Goal: Complete application form

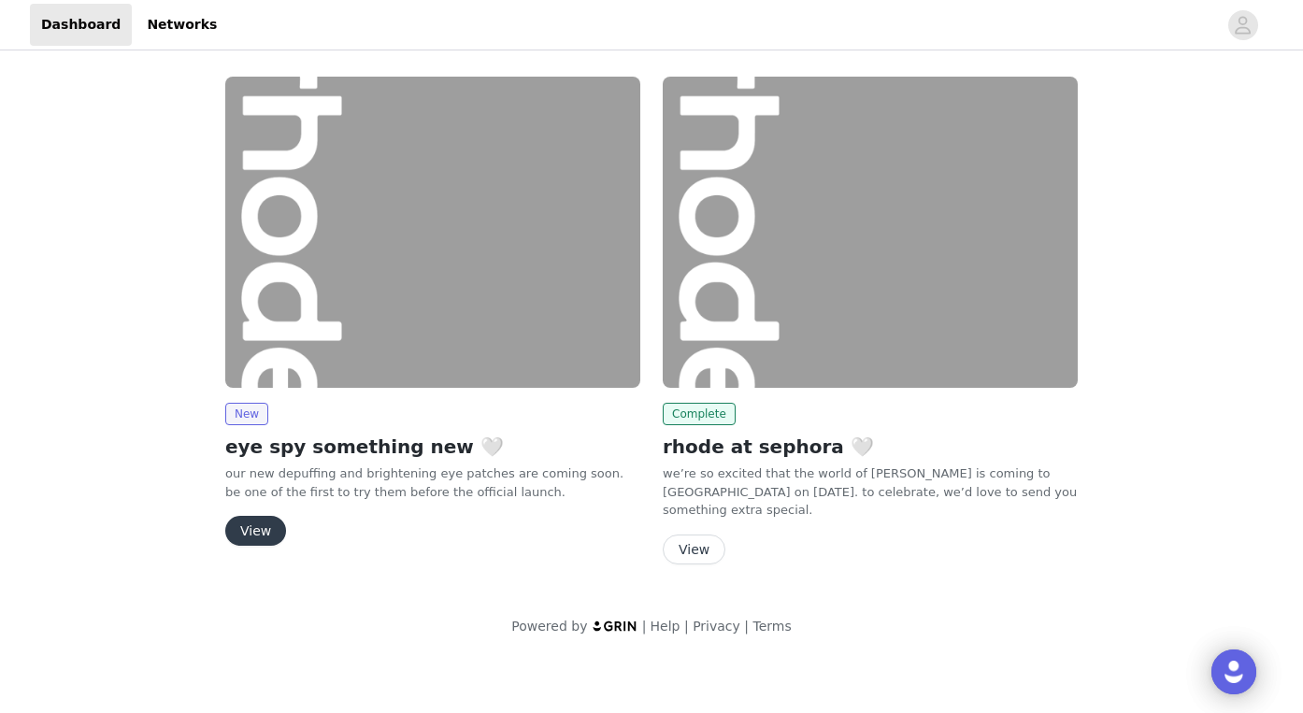
click at [250, 524] on button "View" at bounding box center [255, 531] width 61 height 30
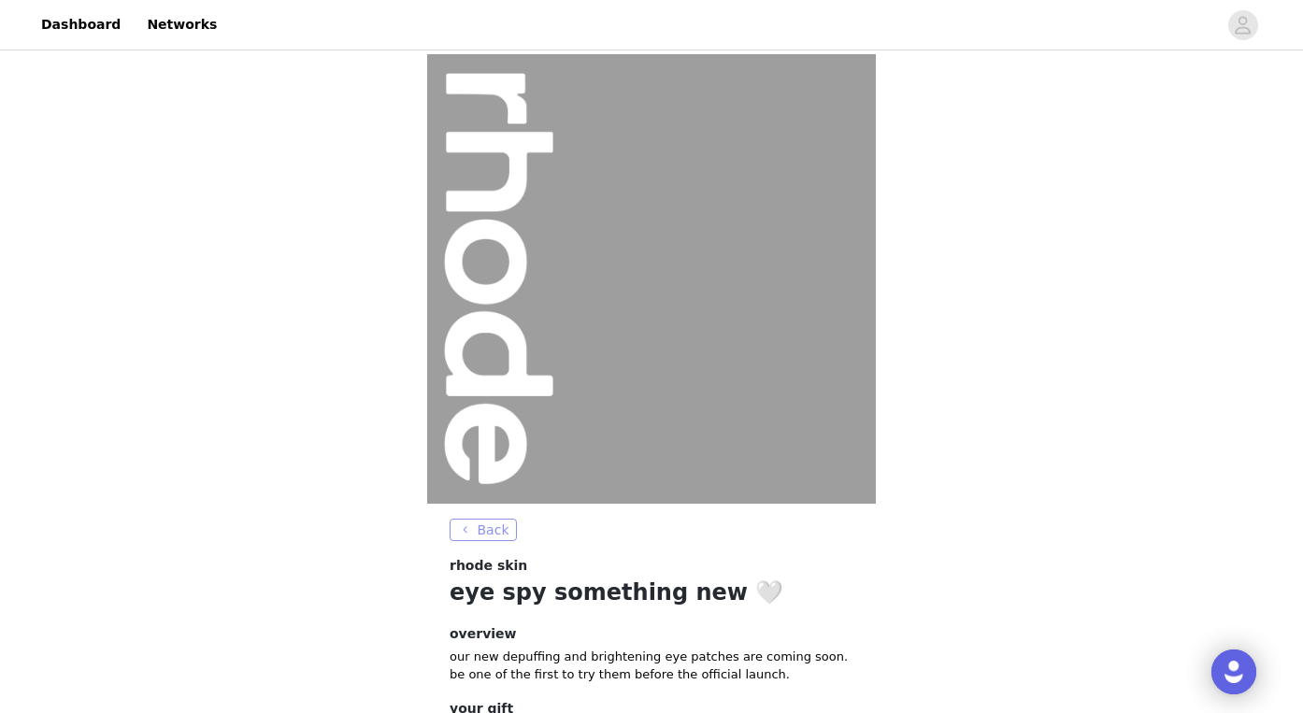
scroll to position [154, 0]
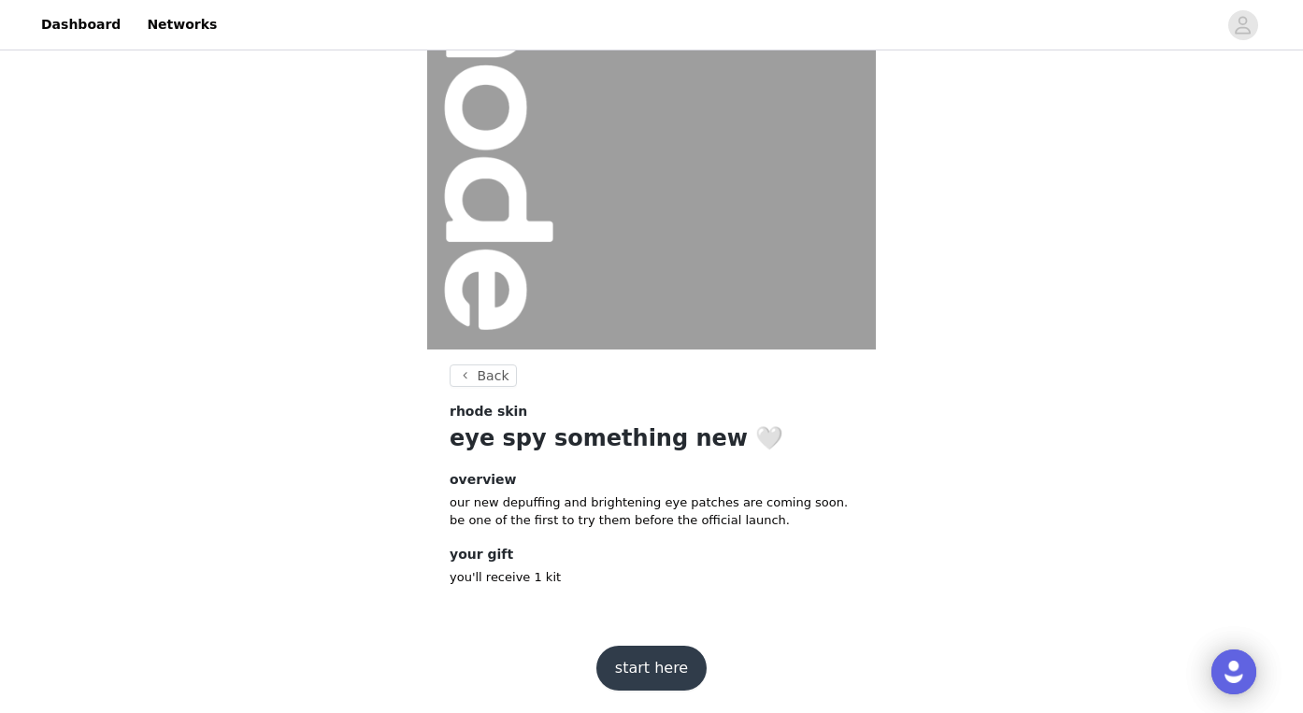
click at [665, 664] on button "start here" at bounding box center [651, 668] width 110 height 45
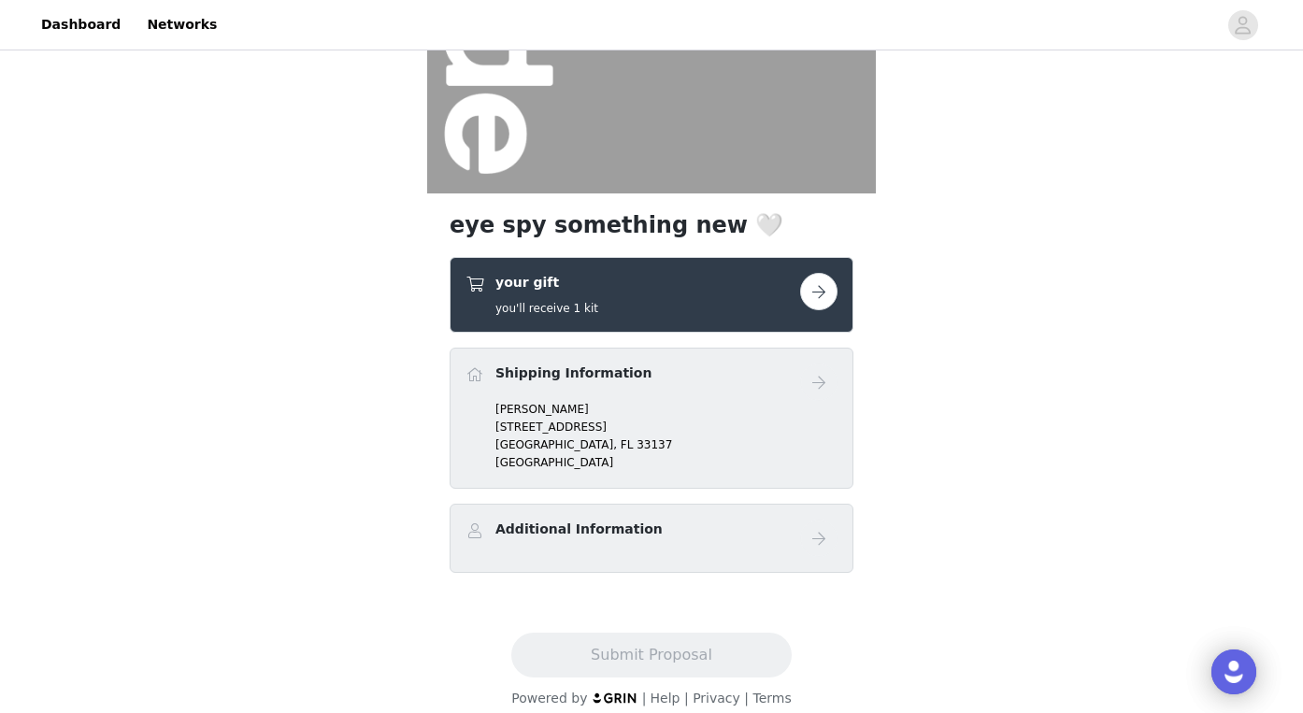
scroll to position [321, 0]
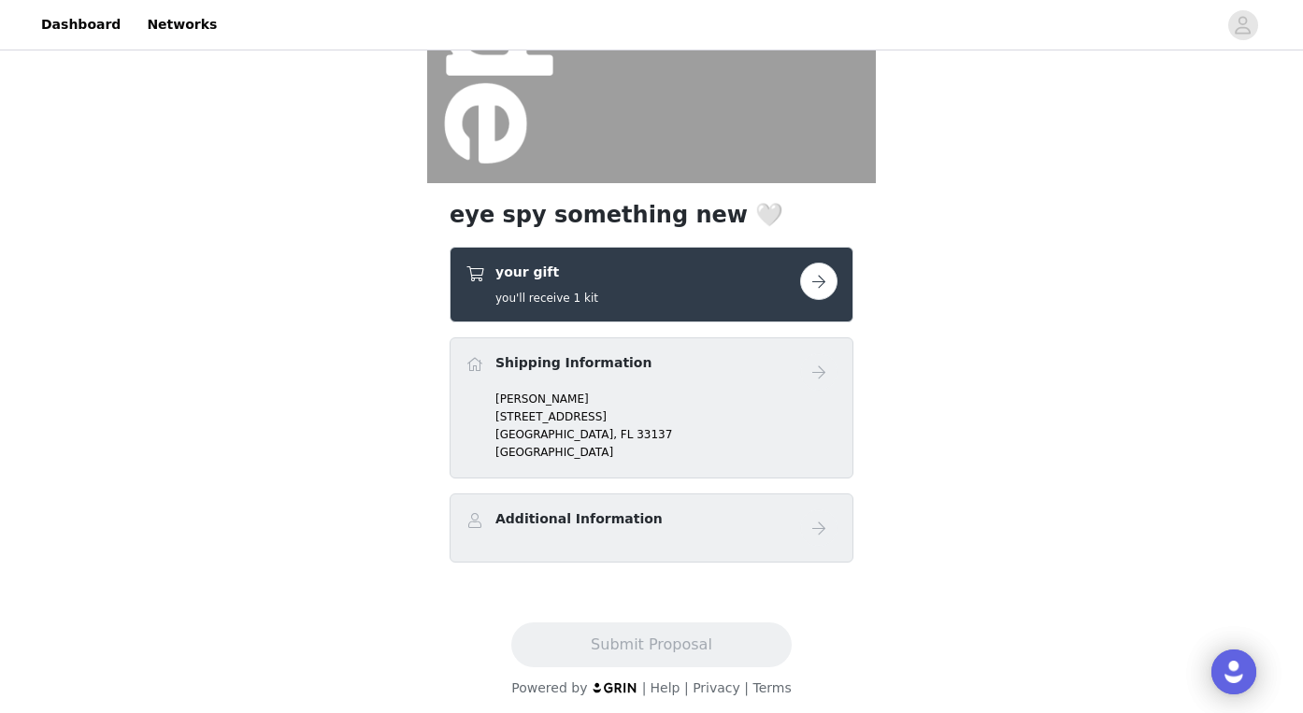
click at [811, 280] on button "button" at bounding box center [818, 281] width 37 height 37
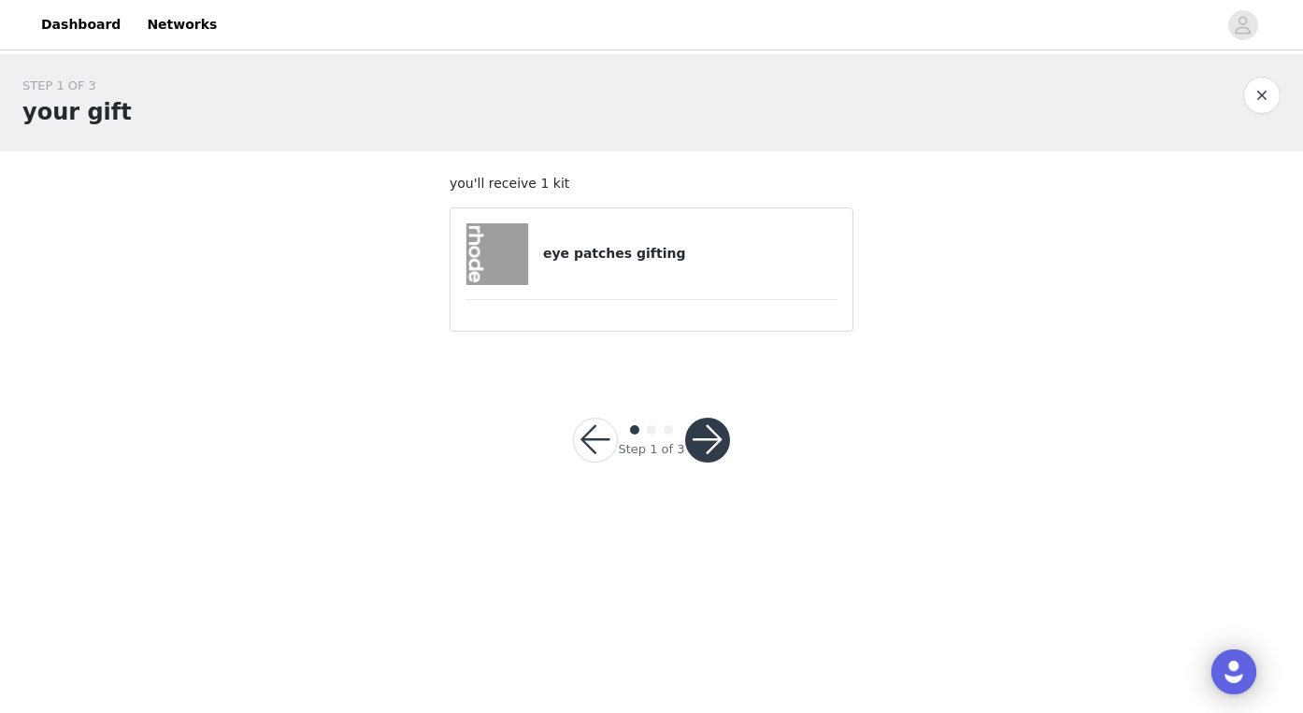
click at [661, 272] on div "eye patches gifting" at bounding box center [652, 254] width 372 height 62
click at [701, 433] on button "button" at bounding box center [707, 440] width 45 height 45
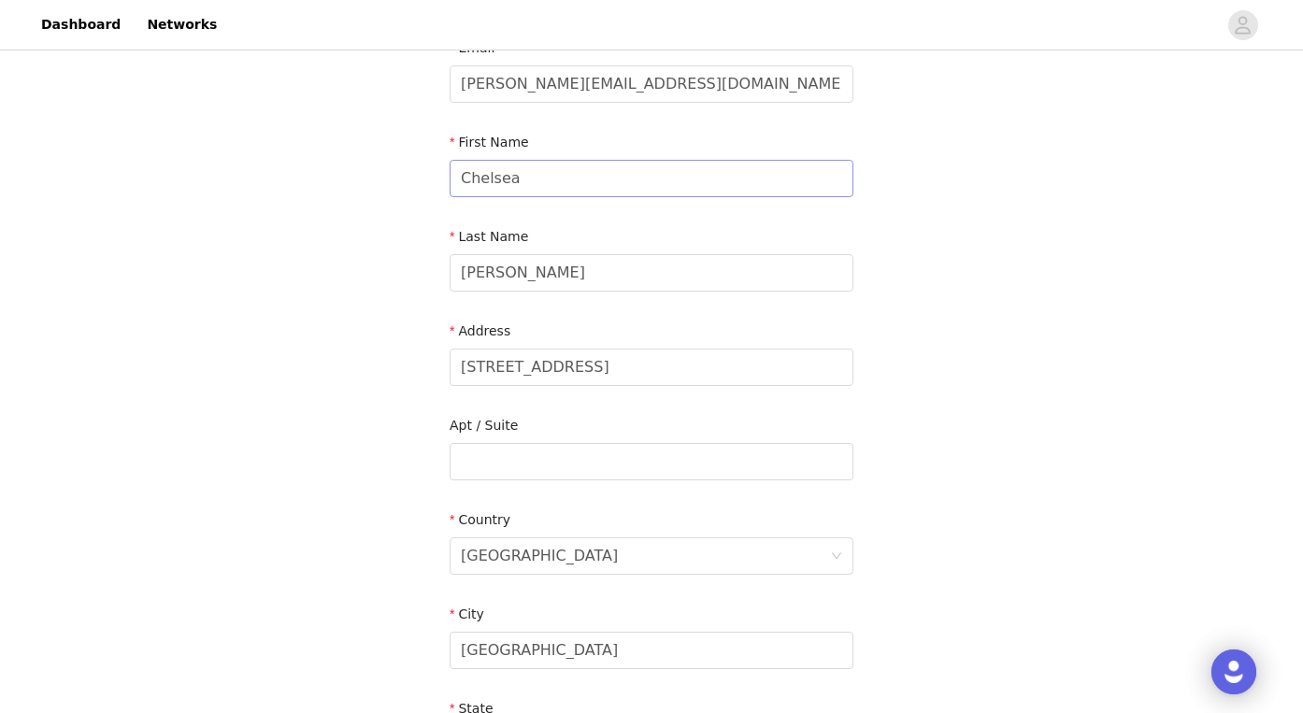
scroll to position [142, 0]
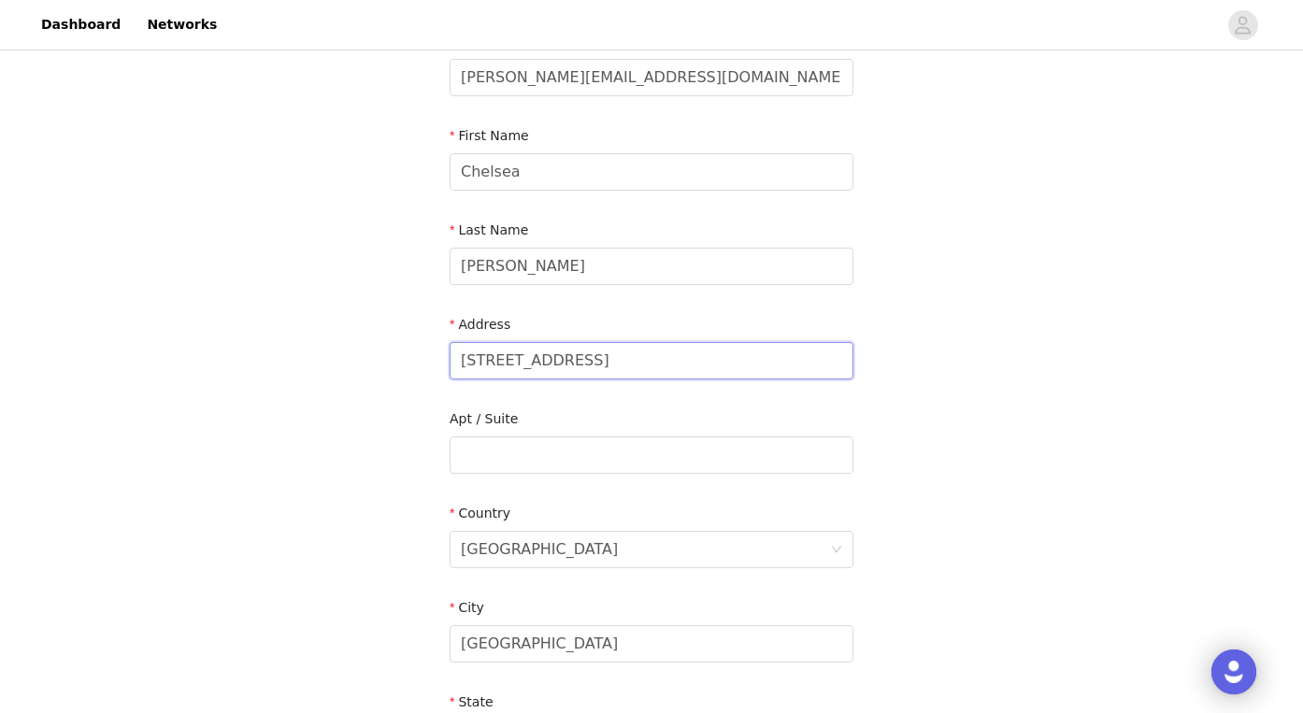
click at [601, 366] on input "[STREET_ADDRESS]" at bounding box center [652, 360] width 404 height 37
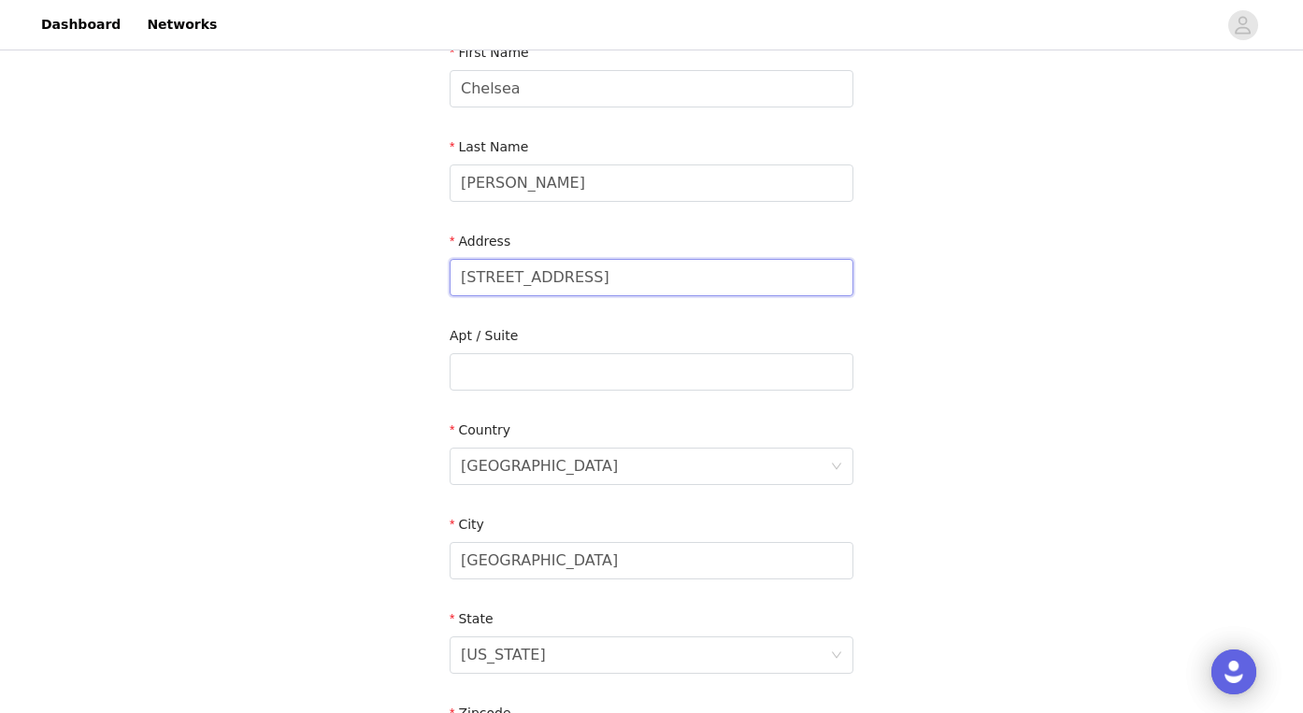
scroll to position [226, 0]
type input "[STREET_ADDRESS]"
click at [574, 369] on input "text" at bounding box center [652, 370] width 404 height 37
type input "#254"
click at [501, 567] on input "[GEOGRAPHIC_DATA]" at bounding box center [652, 559] width 404 height 37
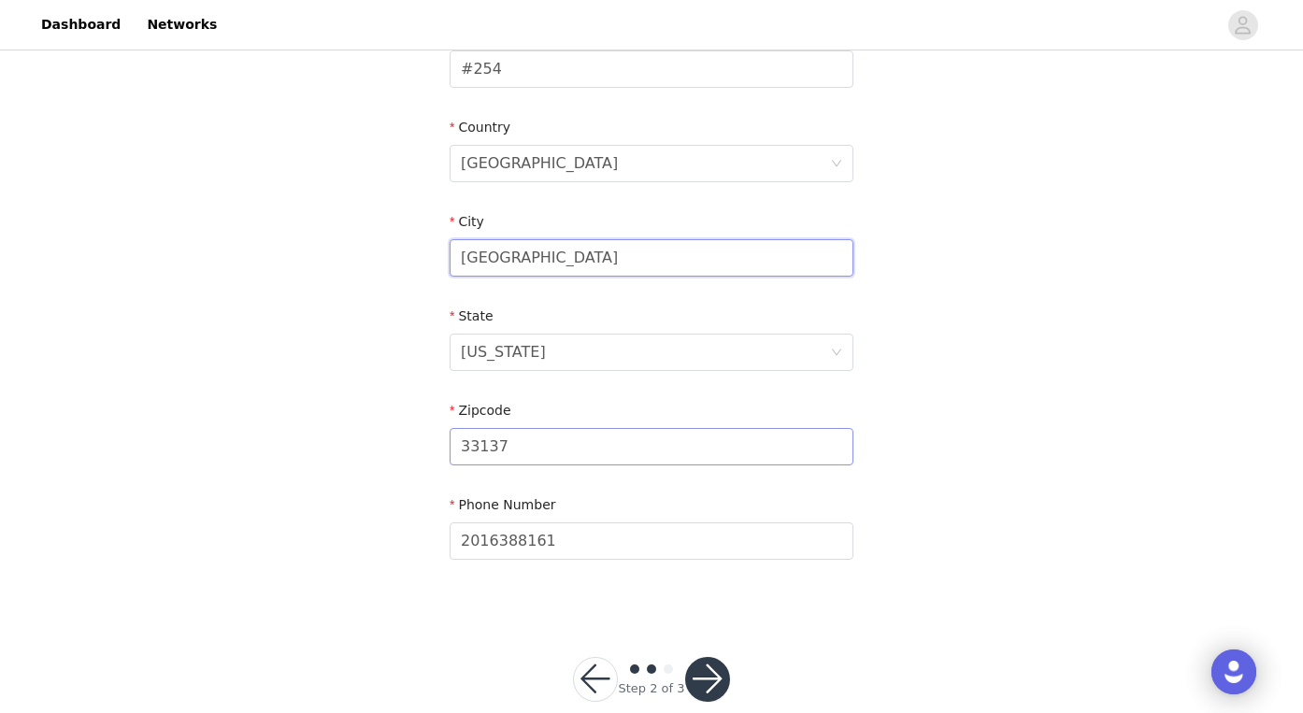
scroll to position [561, 0]
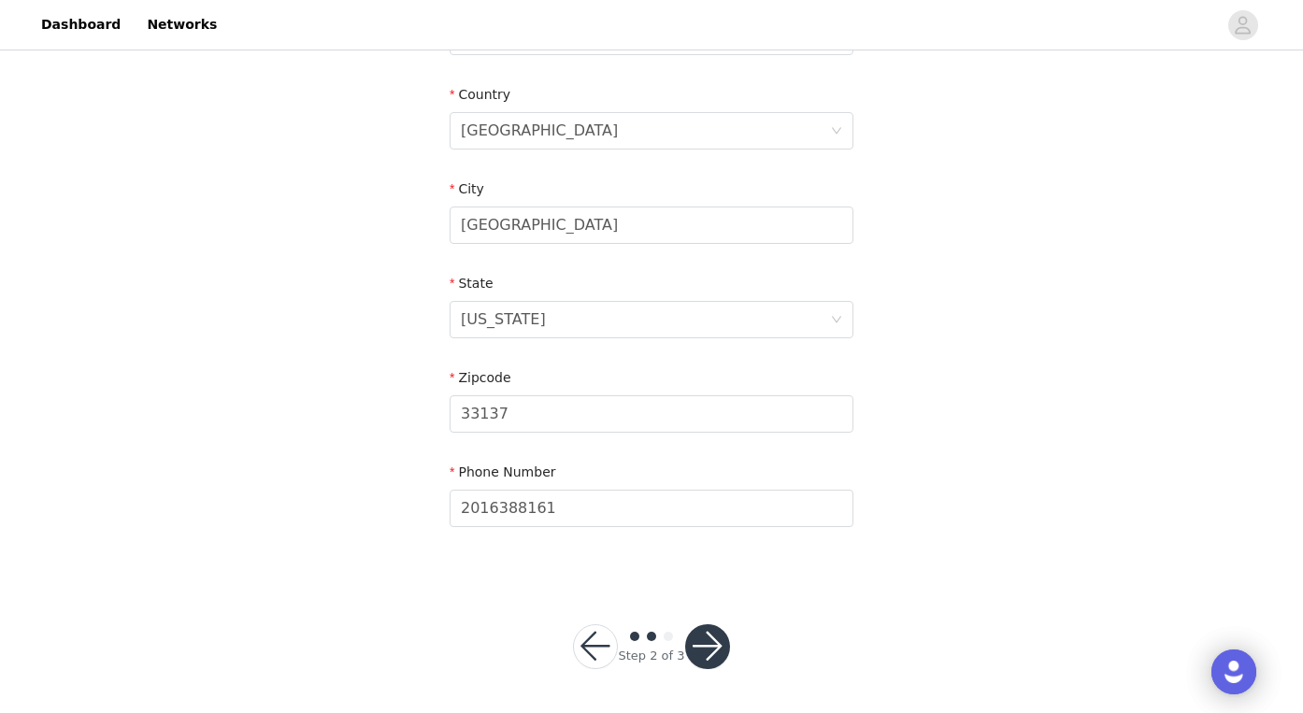
click at [701, 643] on button "button" at bounding box center [707, 646] width 45 height 45
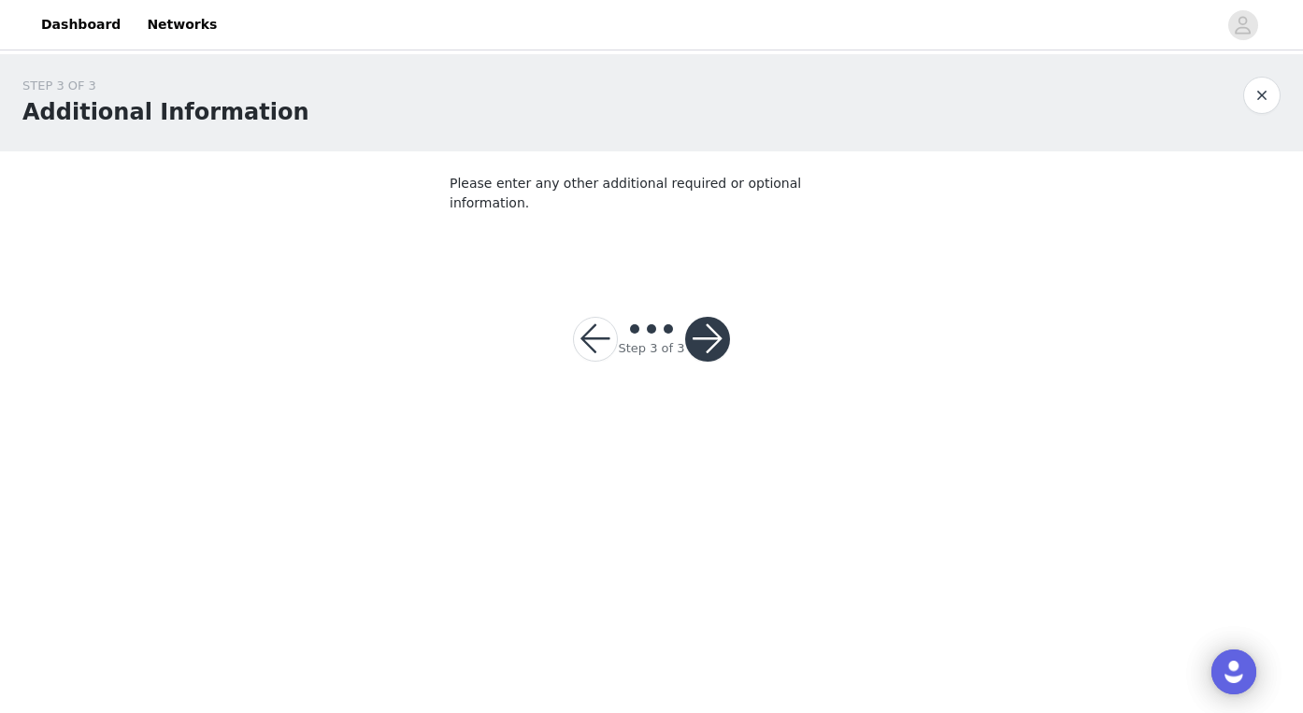
click at [702, 317] on button "button" at bounding box center [707, 339] width 45 height 45
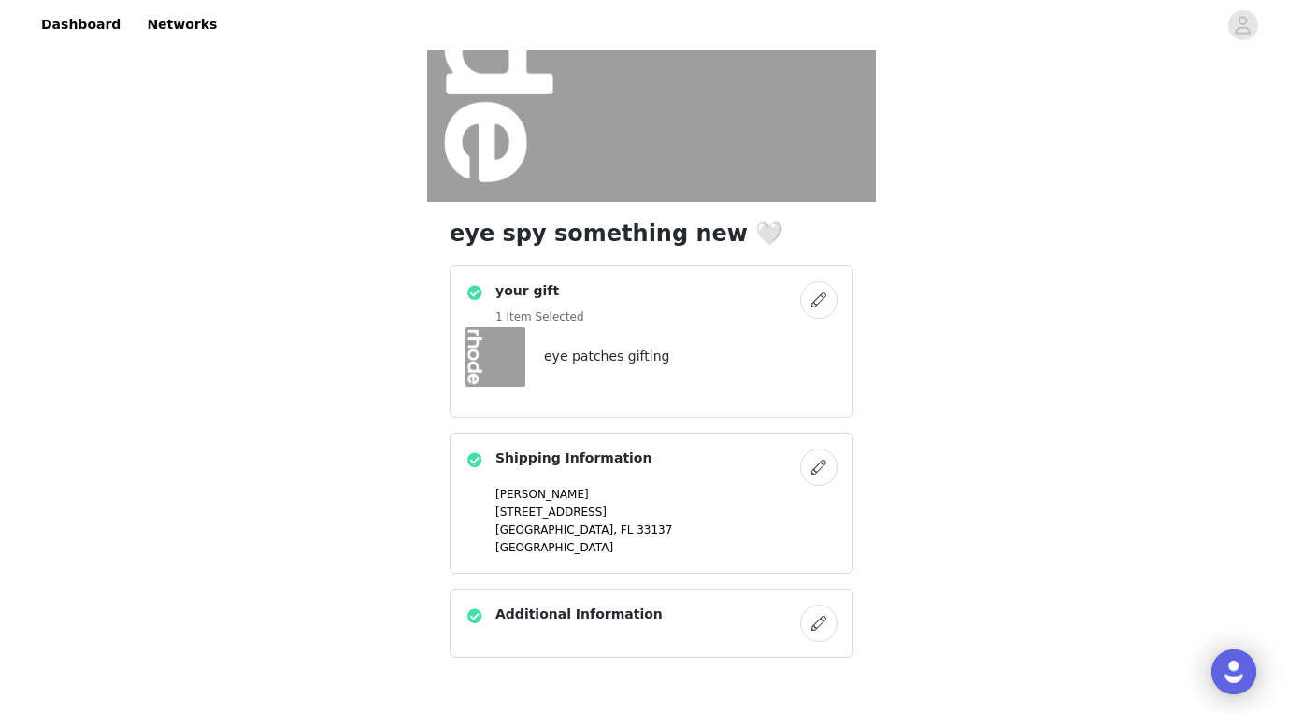
scroll to position [404, 0]
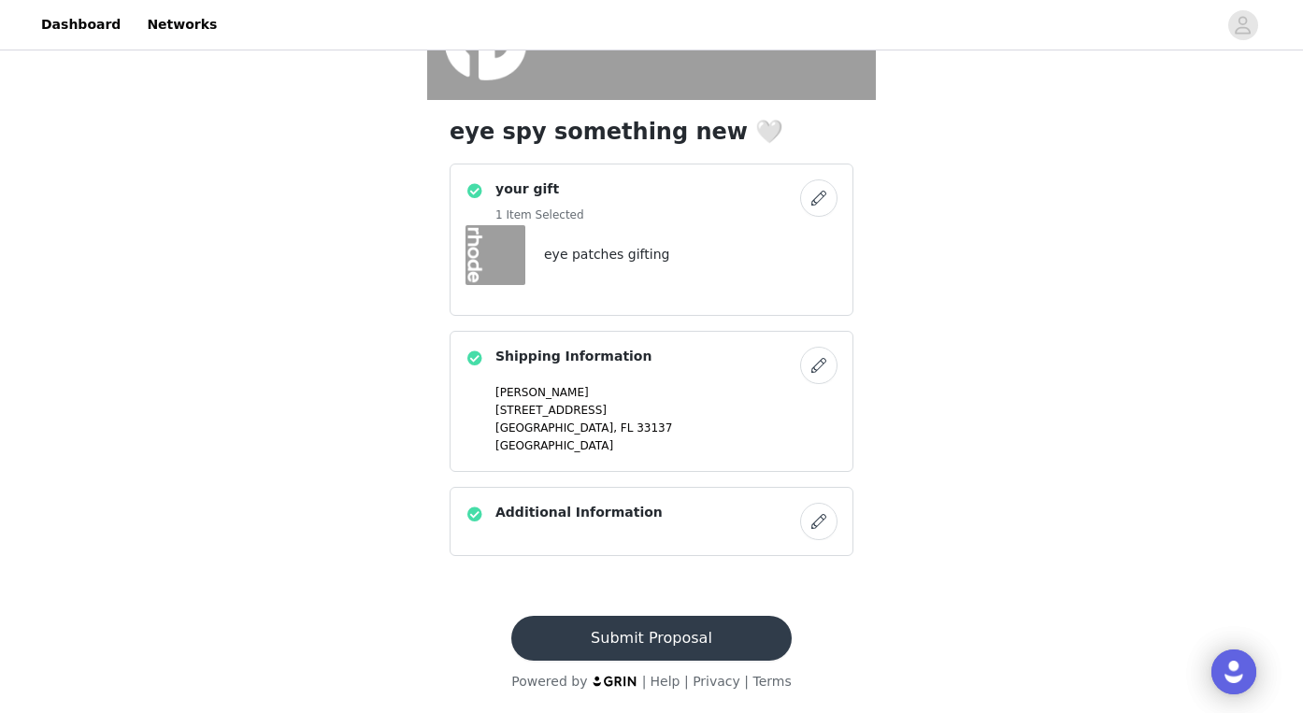
click at [576, 632] on button "Submit Proposal" at bounding box center [651, 638] width 280 height 45
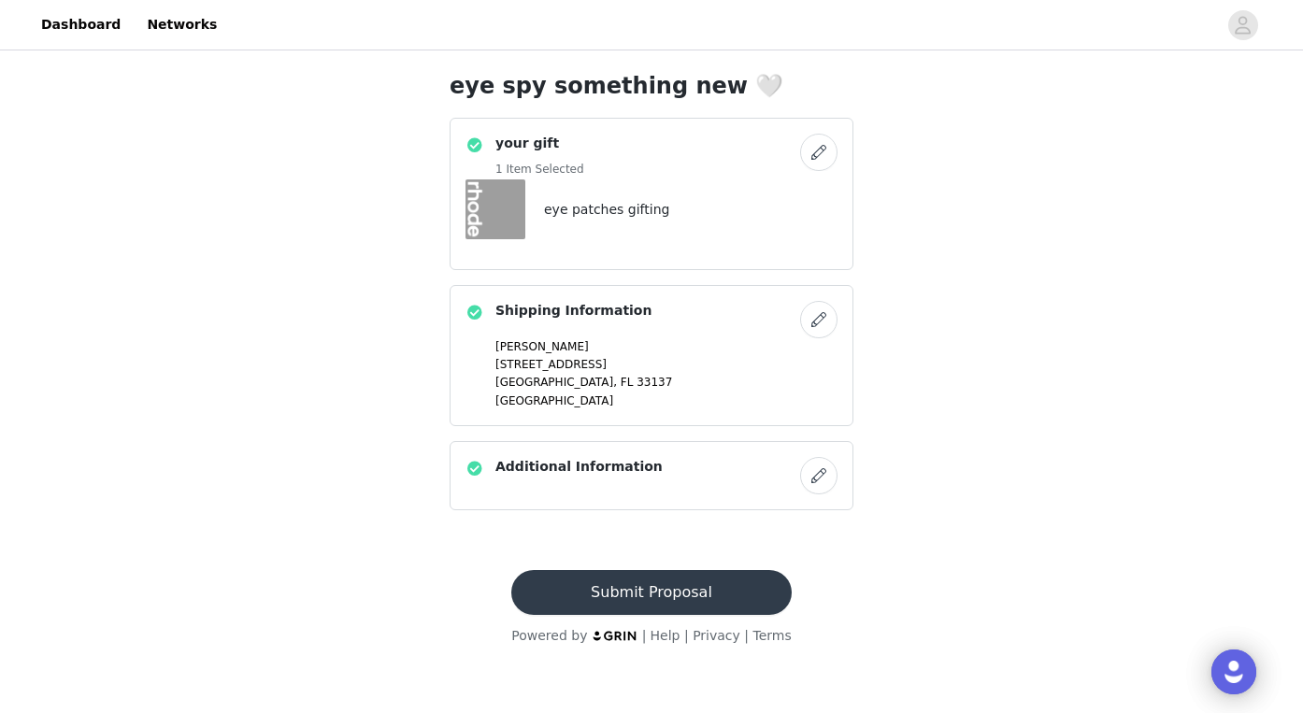
scroll to position [0, 0]
